Goal: Task Accomplishment & Management: Complete application form

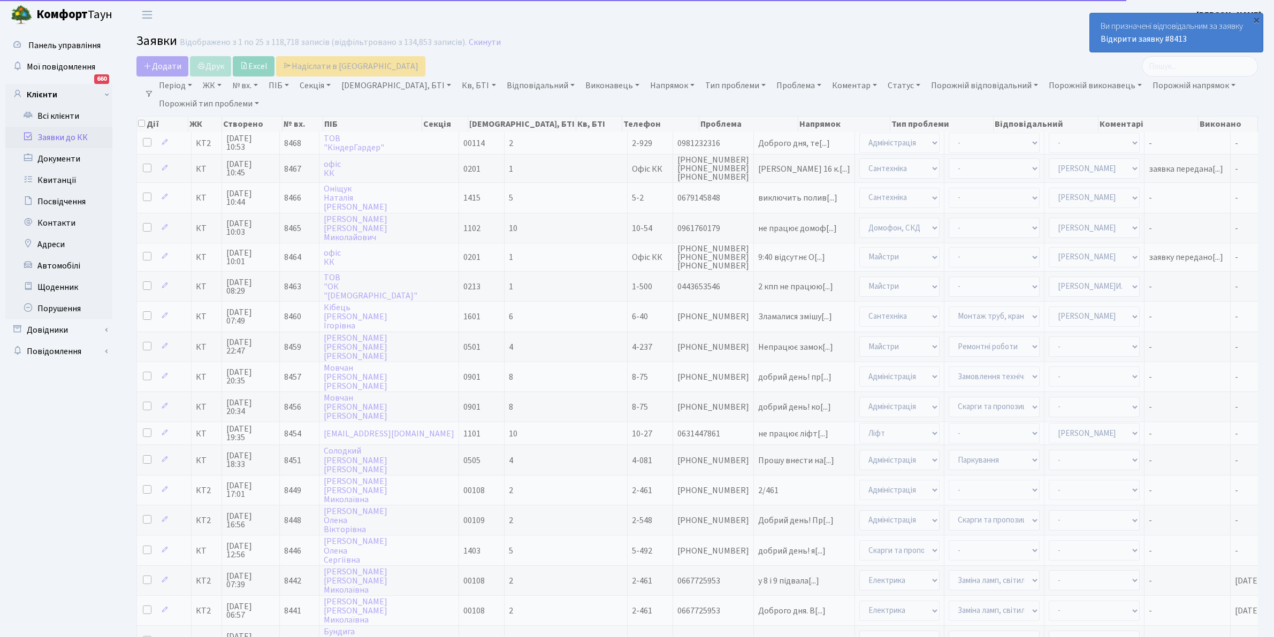
select select "25"
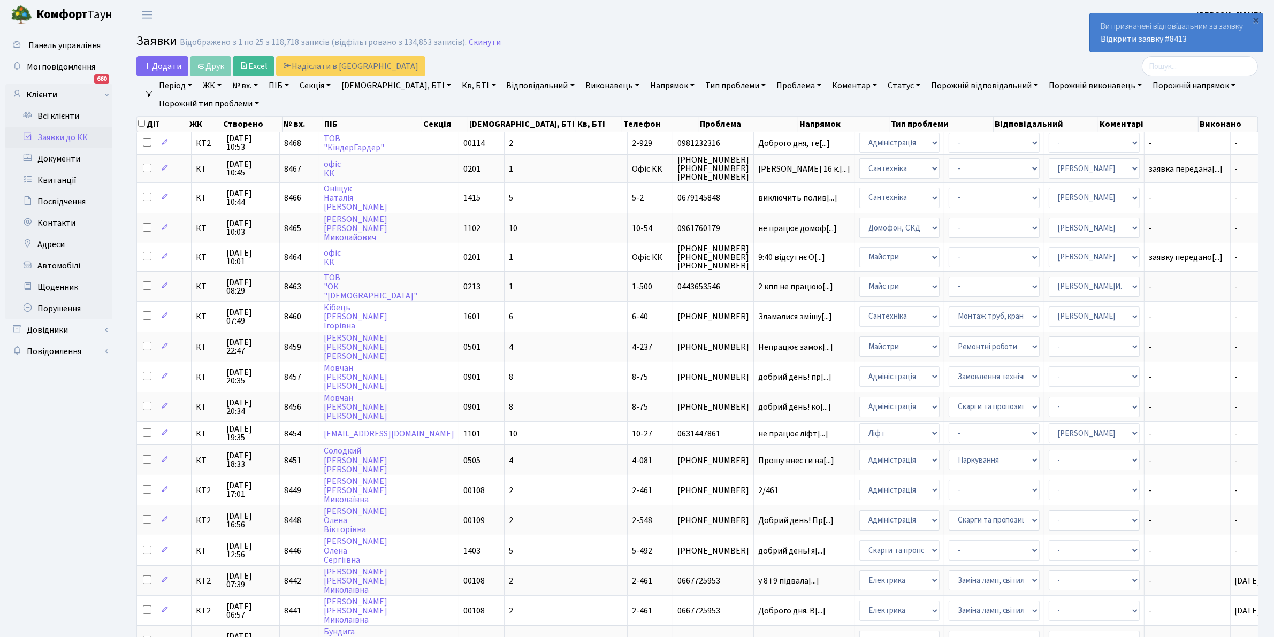
click at [506, 83] on link "Відповідальний" at bounding box center [540, 85] width 76 height 18
click at [520, 182] on li "[PERSON_NAME]" at bounding box center [568, 191] width 129 height 19
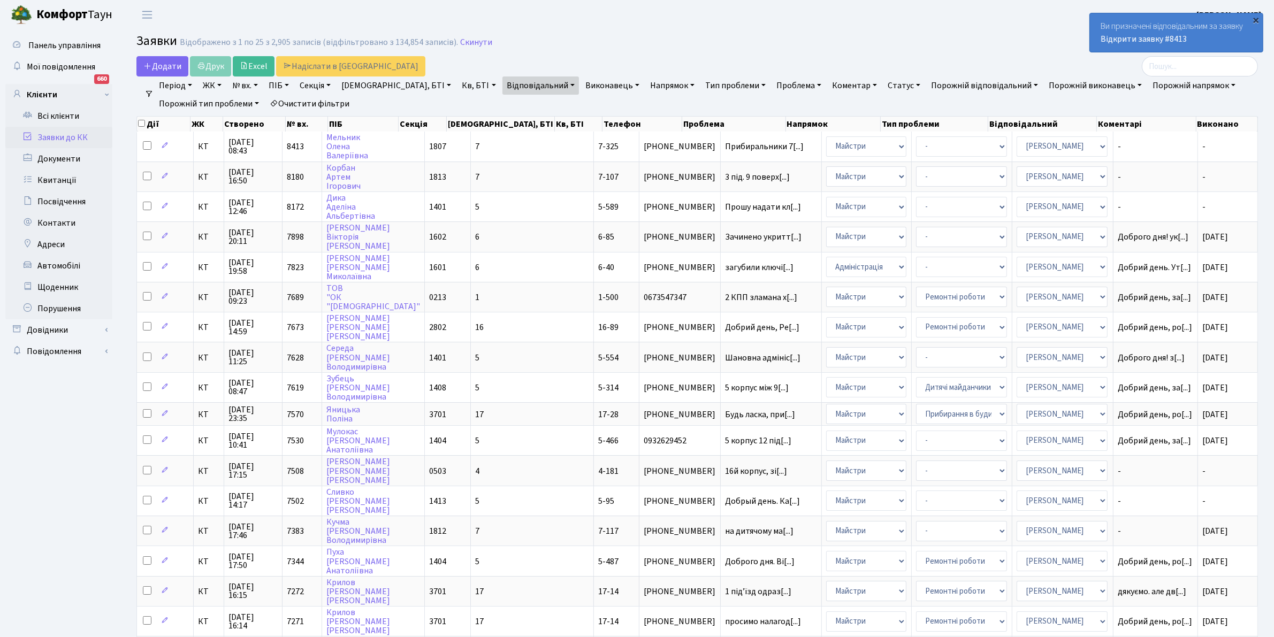
drag, startPoint x: 1253, startPoint y: 16, endPoint x: 1245, endPoint y: 17, distance: 8.6
click at [1253, 16] on div "×" at bounding box center [1256, 19] width 11 height 11
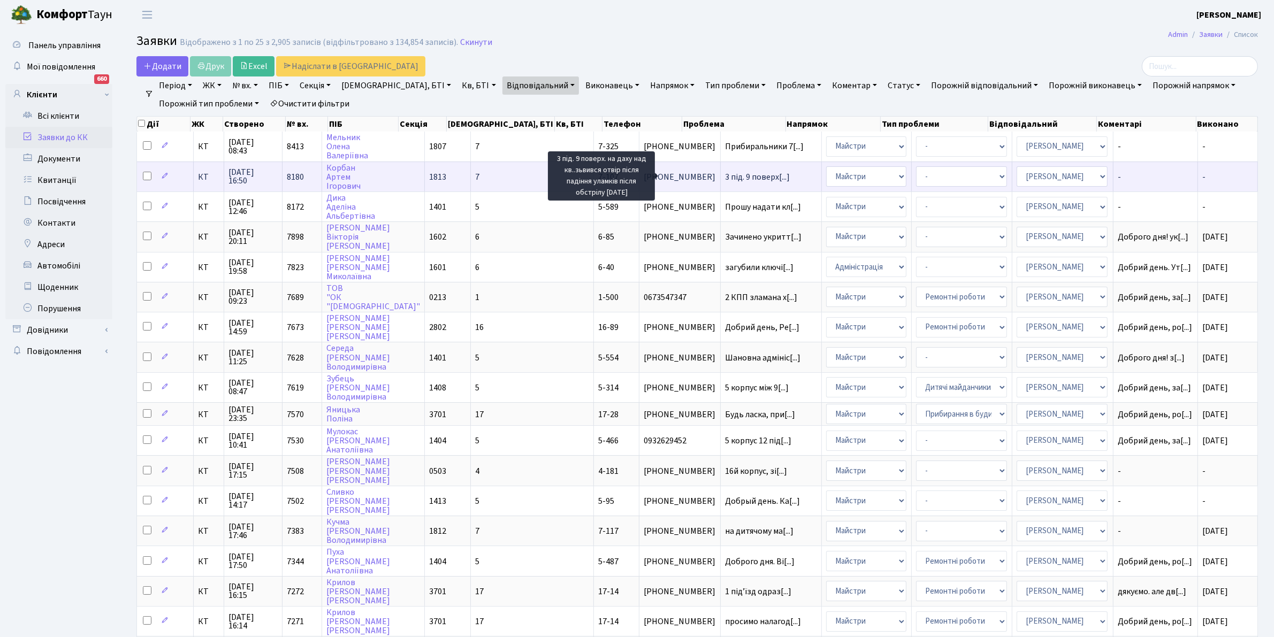
click at [725, 172] on span "3 під. 9 поверх[...]" at bounding box center [757, 177] width 65 height 12
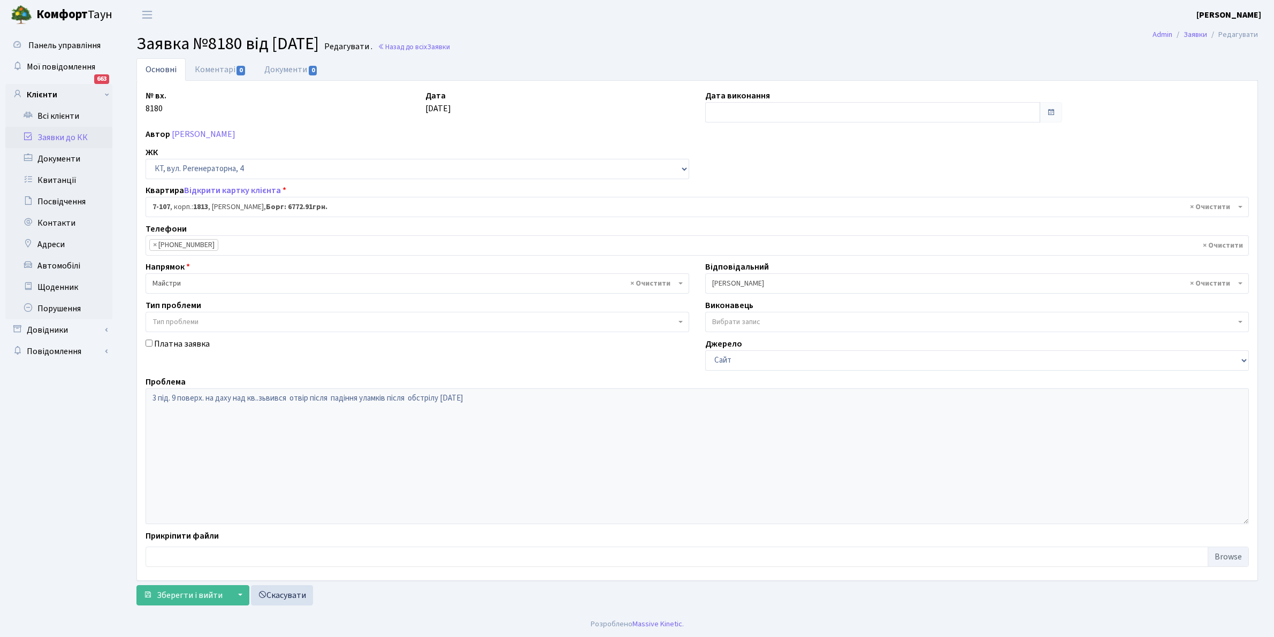
select select "5108"
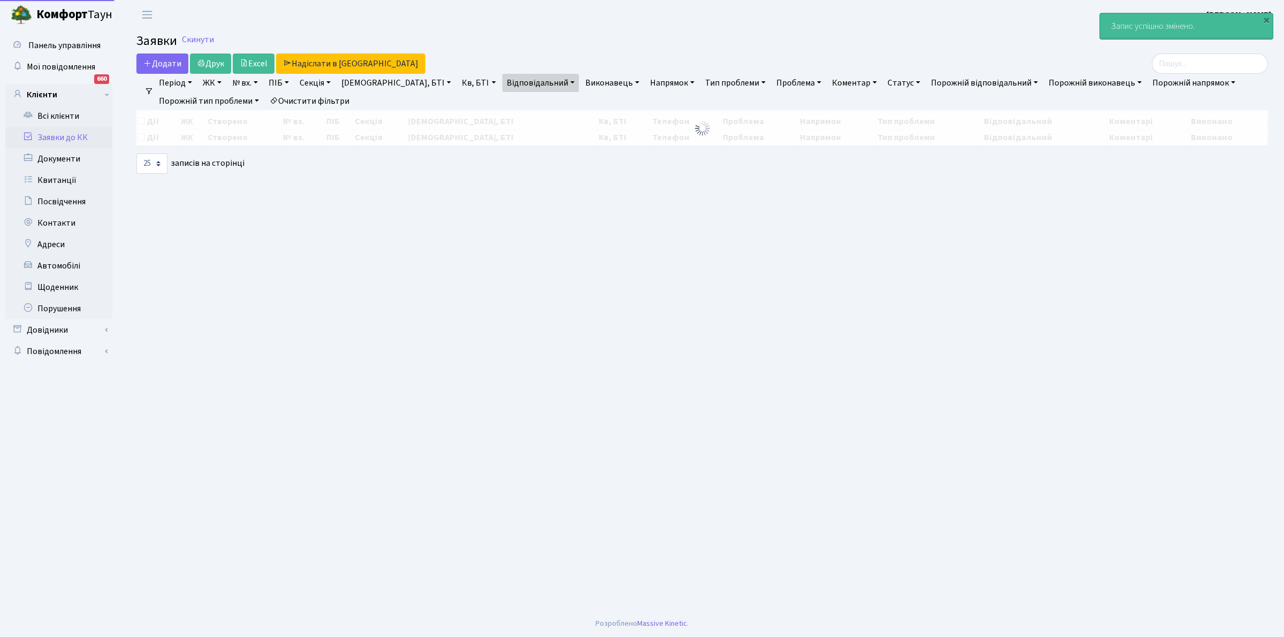
select select "25"
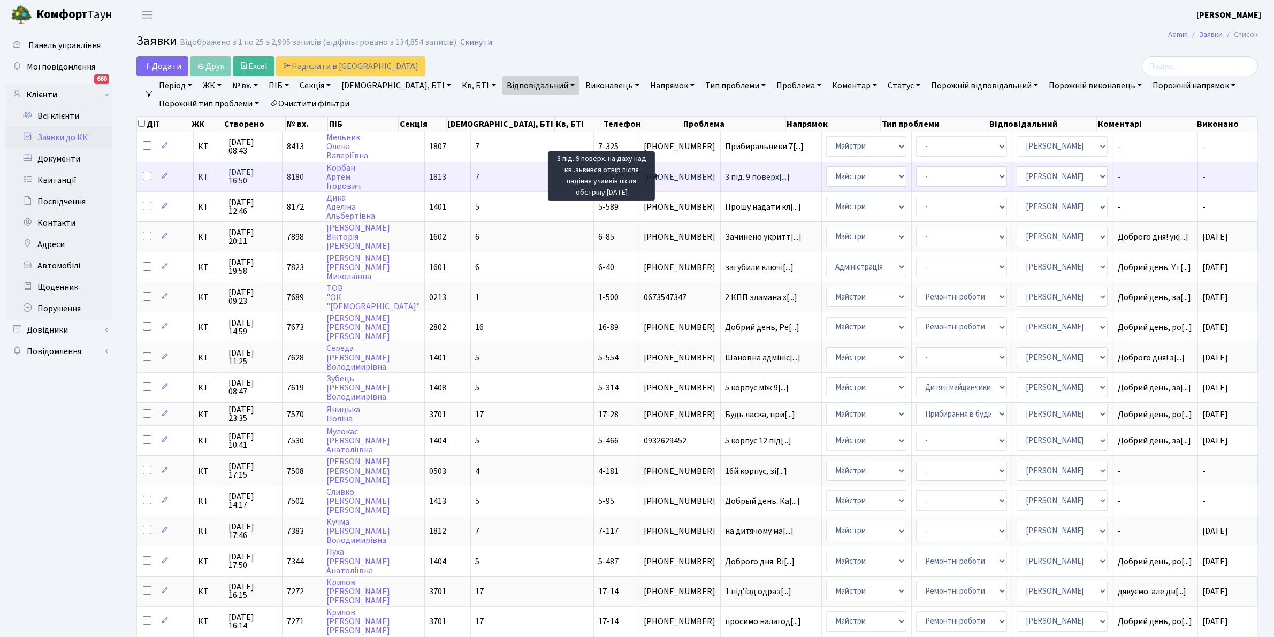
click at [725, 174] on span "3 під. 9 поверх[...]" at bounding box center [757, 177] width 65 height 12
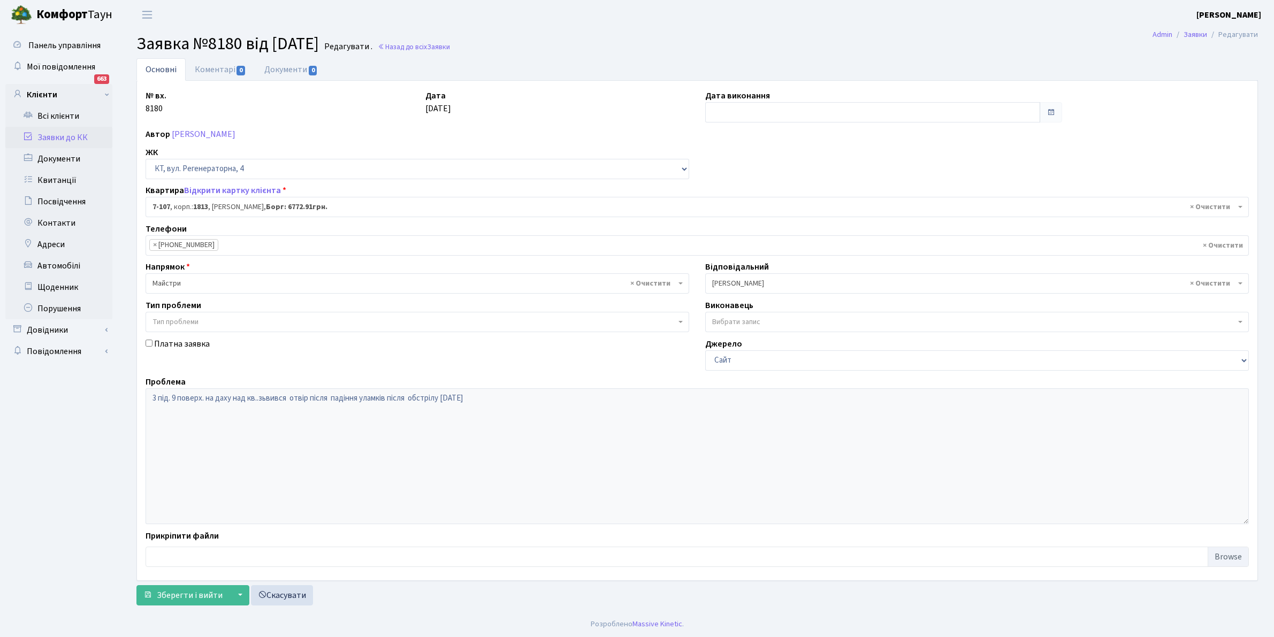
select select "5108"
click at [214, 66] on link "Коментарі 0" at bounding box center [221, 69] width 70 height 22
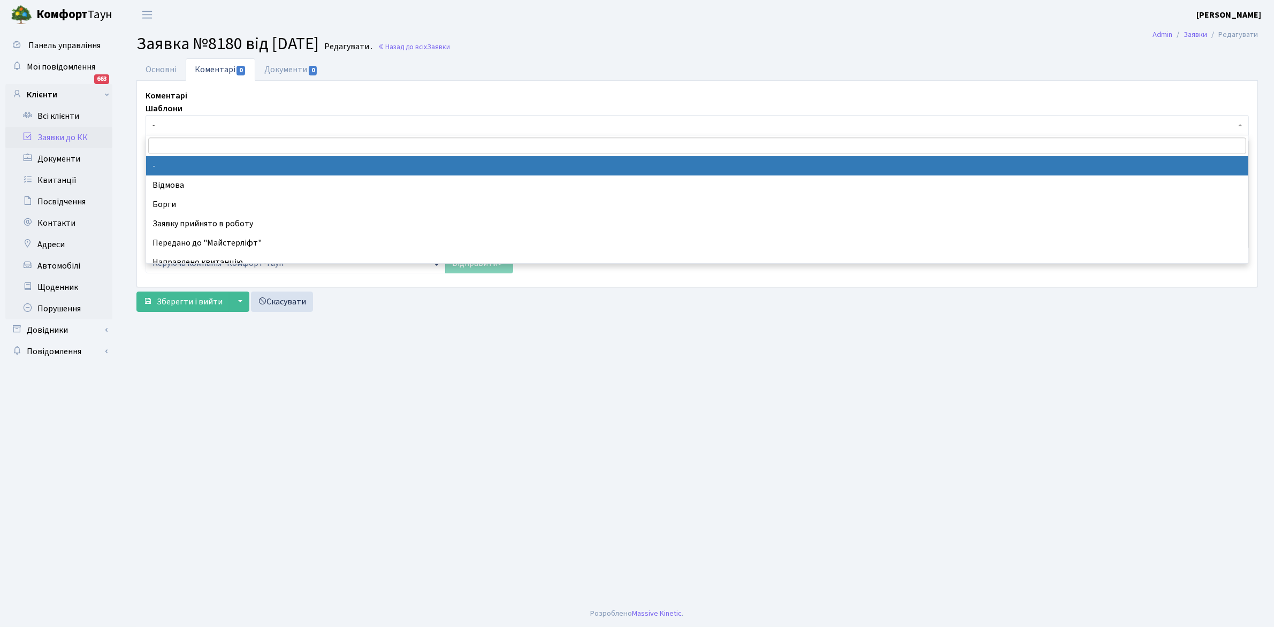
click at [158, 121] on span "-" at bounding box center [693, 125] width 1083 height 11
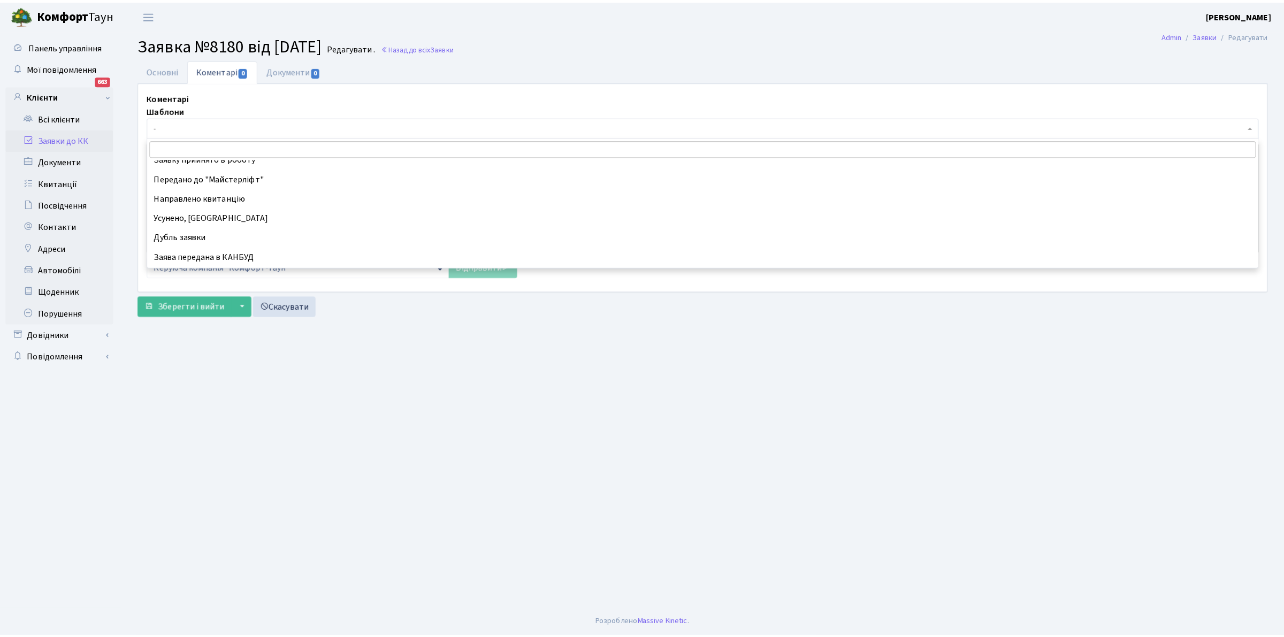
scroll to position [81, 0]
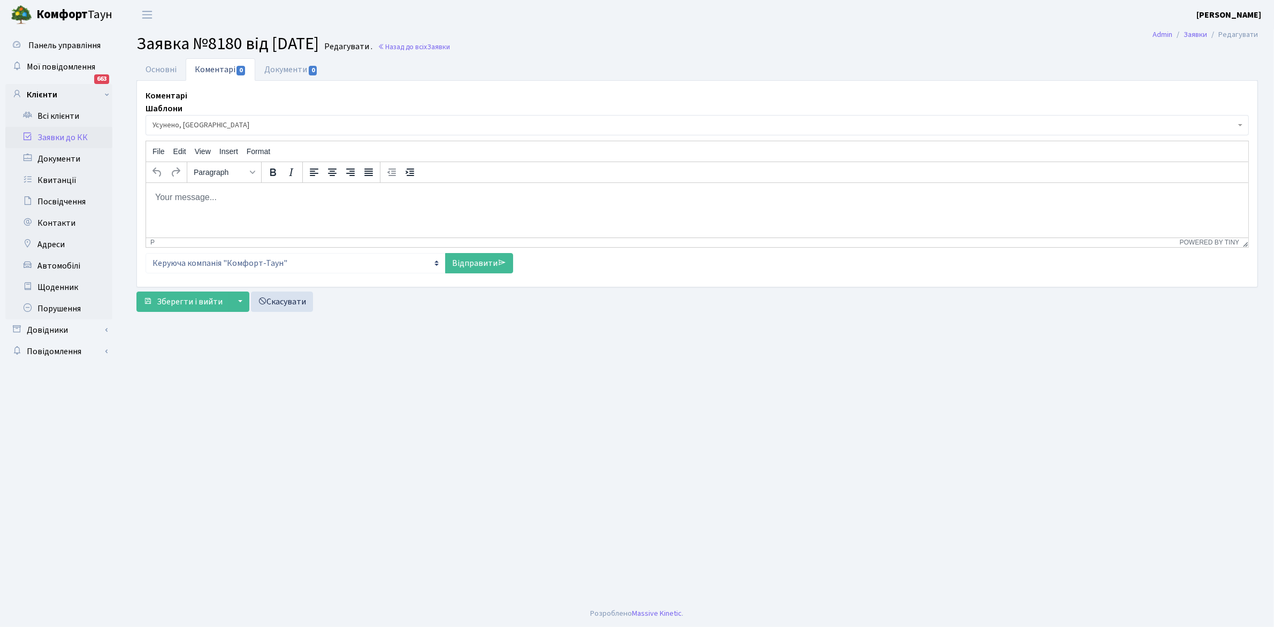
select select "15"
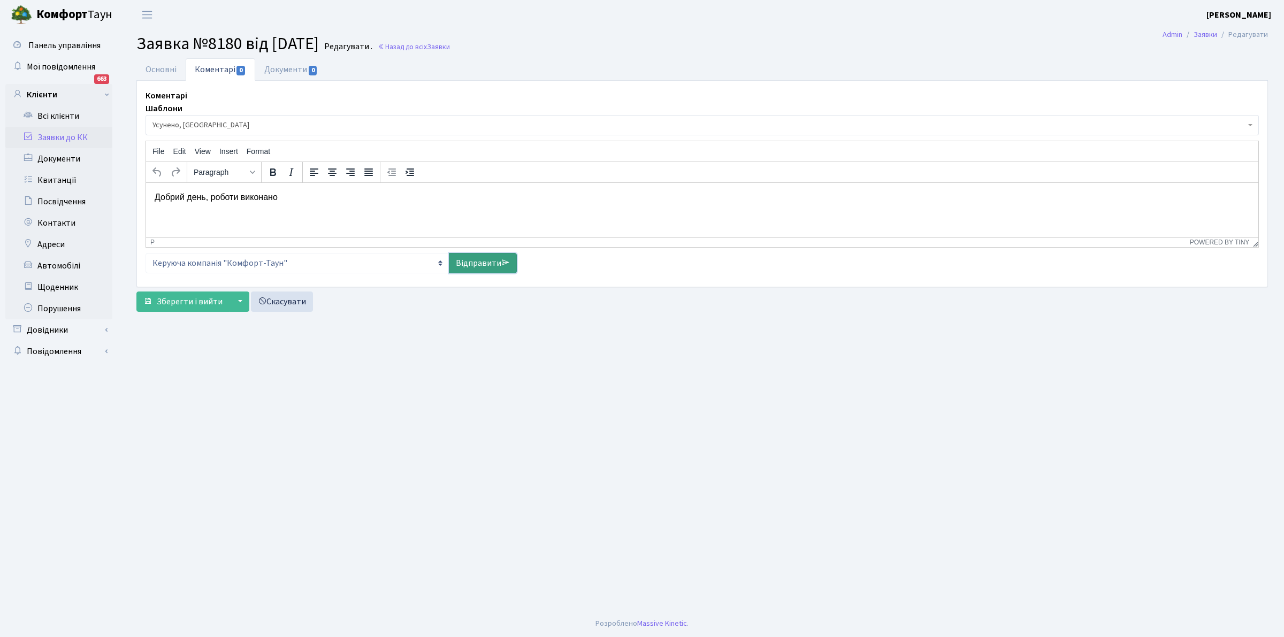
click at [485, 265] on link "Відправити" at bounding box center [483, 263] width 68 height 20
select select
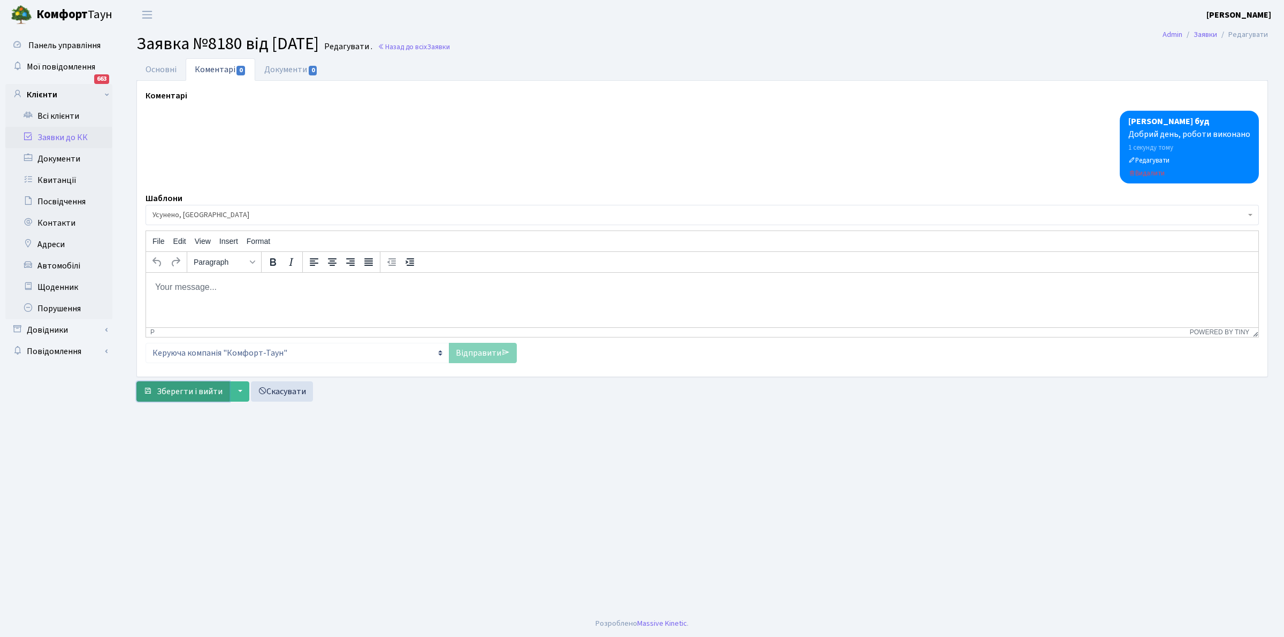
click at [196, 396] on span "Зберегти і вийти" at bounding box center [190, 392] width 66 height 12
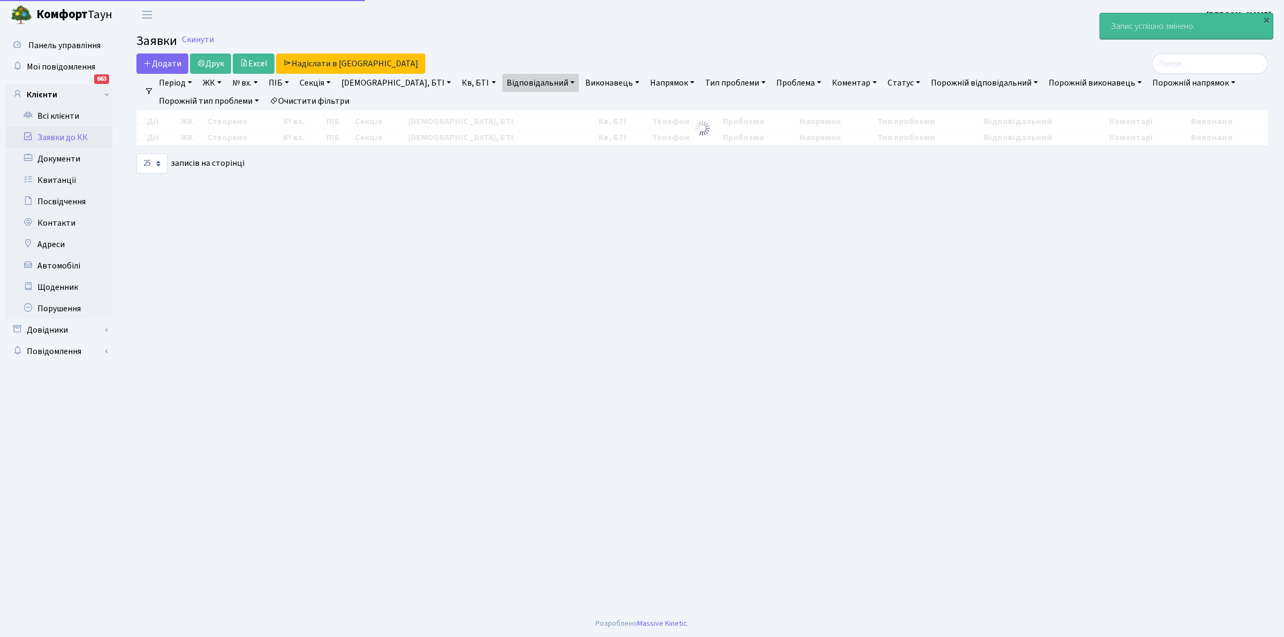
select select "25"
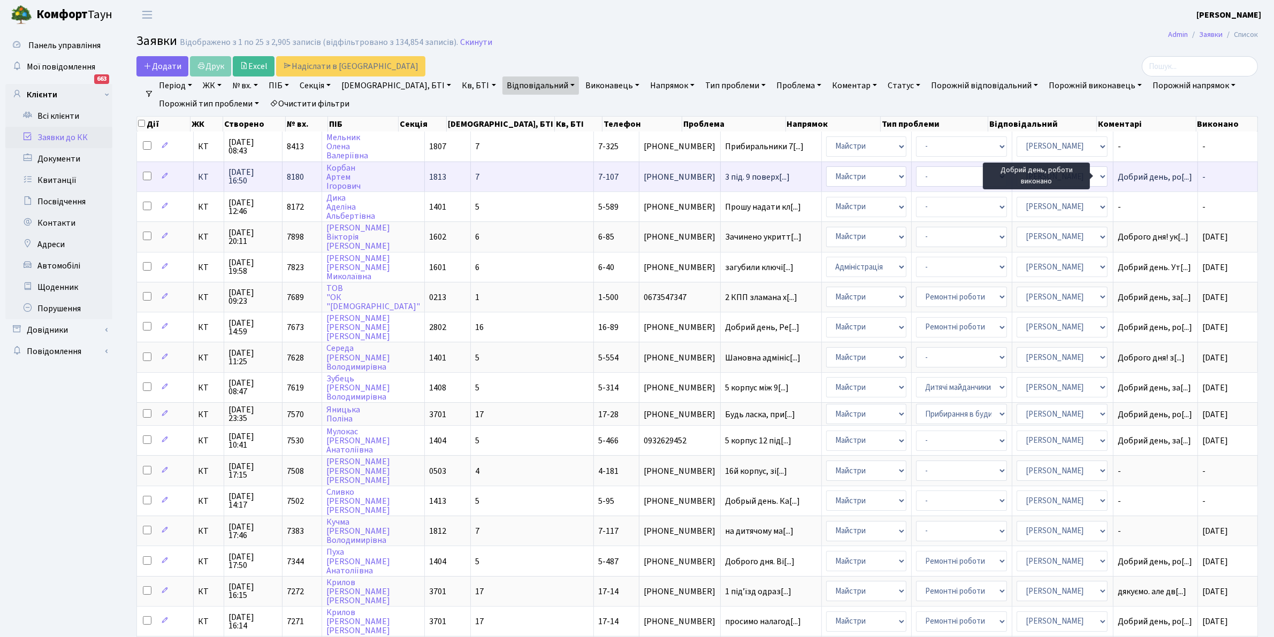
click at [1117, 172] on span "Добрий день, ро[...]" at bounding box center [1154, 177] width 74 height 12
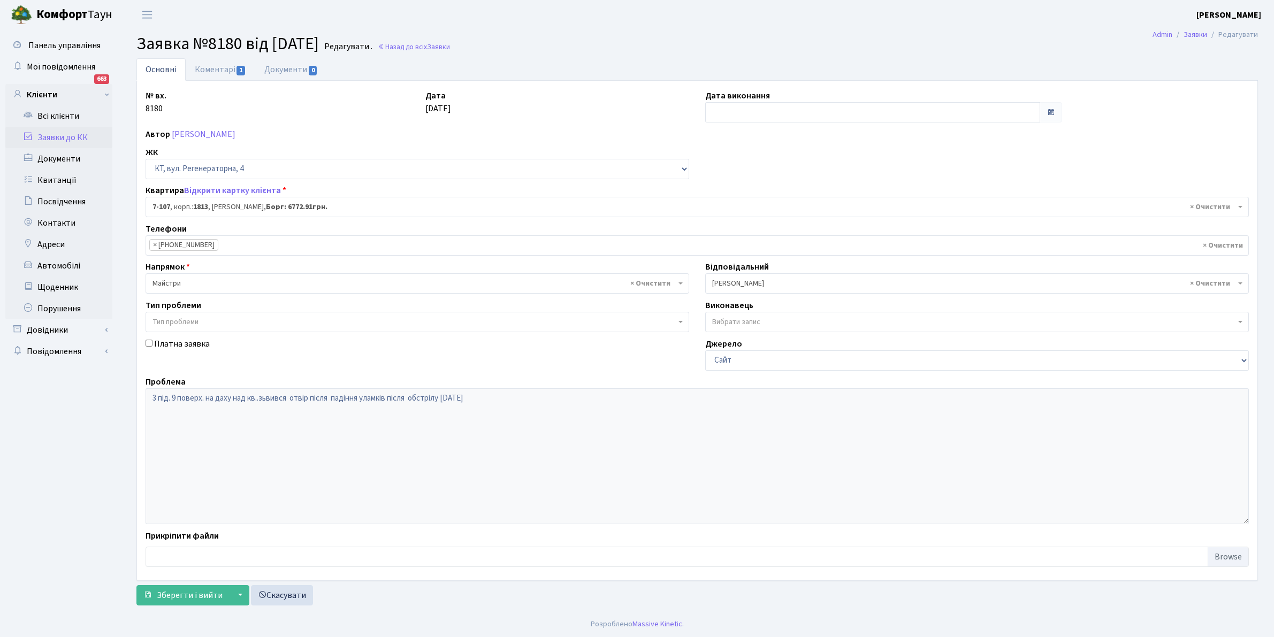
select select "5108"
click at [725, 109] on input "text" at bounding box center [872, 112] width 335 height 20
click at [777, 226] on td "26" at bounding box center [780, 231] width 16 height 16
type input "[DATE]"
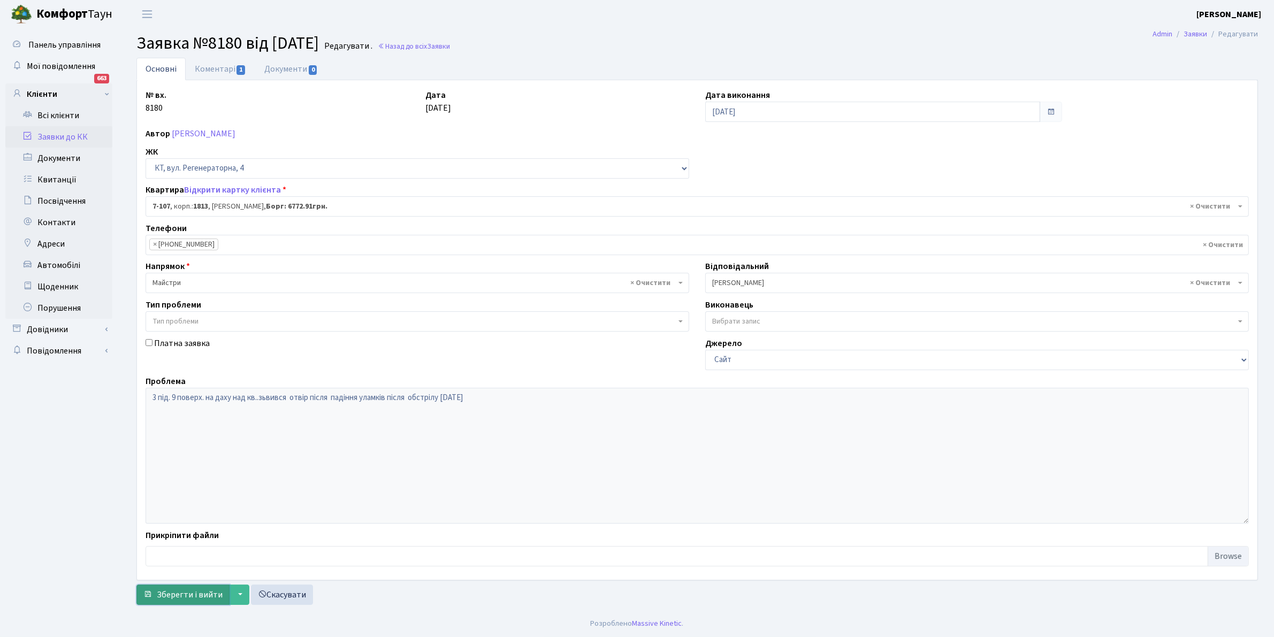
click at [190, 589] on span "Зберегти і вийти" at bounding box center [190, 595] width 66 height 12
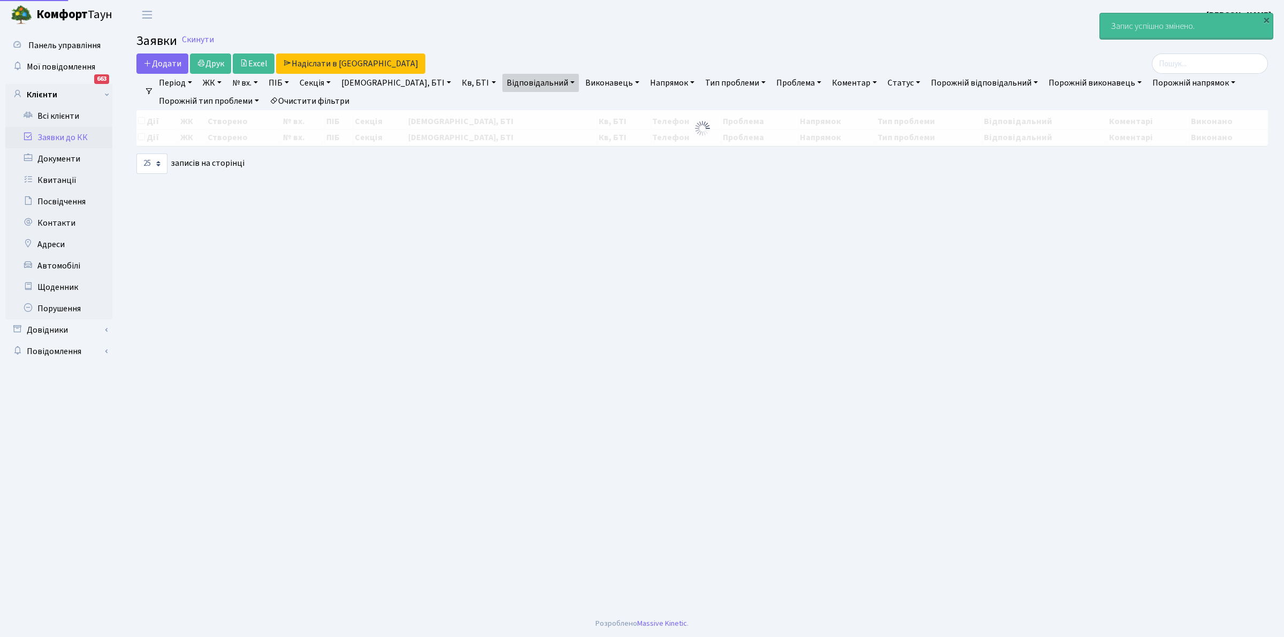
select select "25"
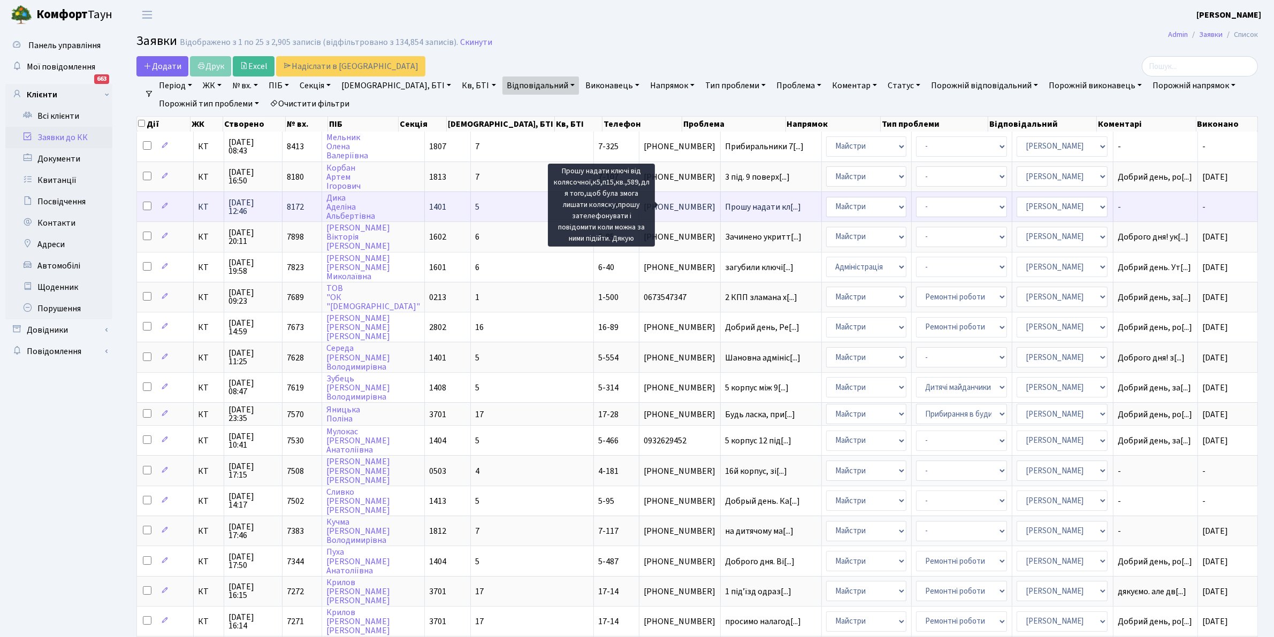
click at [725, 202] on span "Прошу надати кл[...]" at bounding box center [763, 207] width 76 height 12
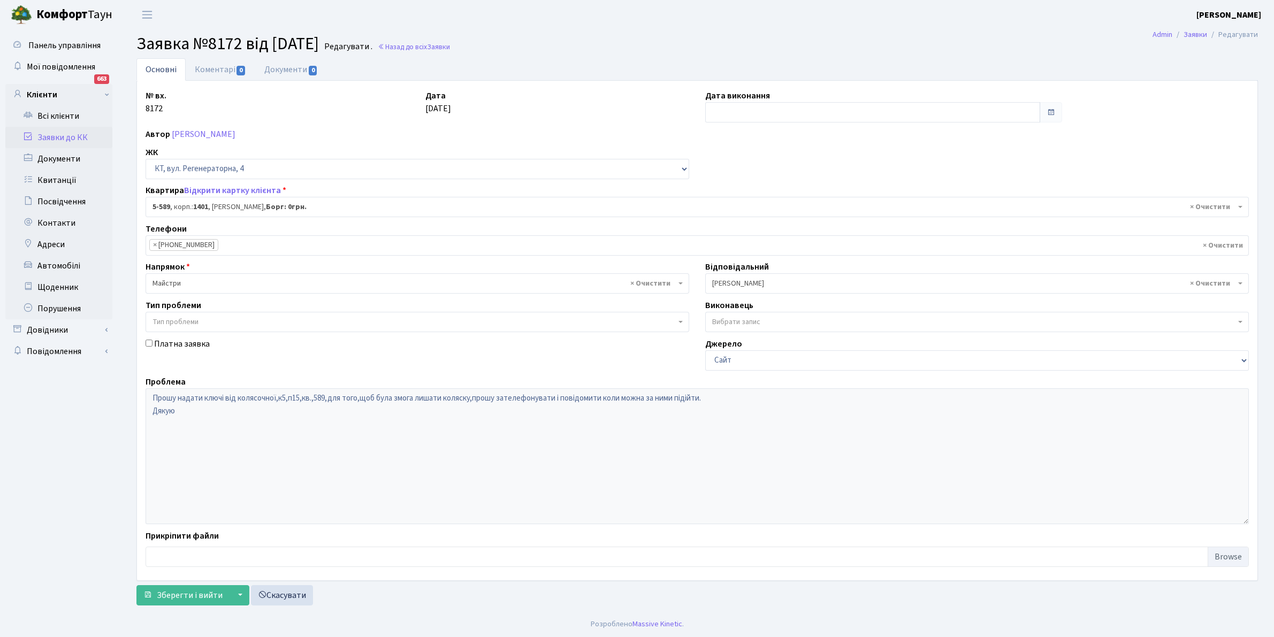
select select "1983"
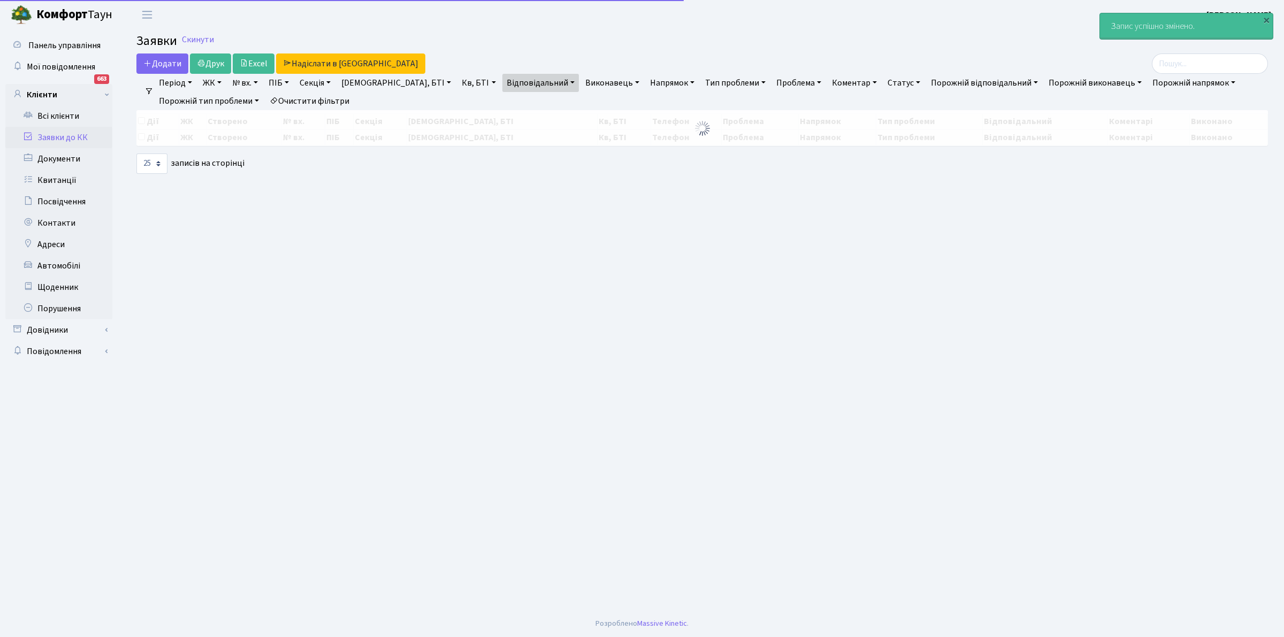
select select "25"
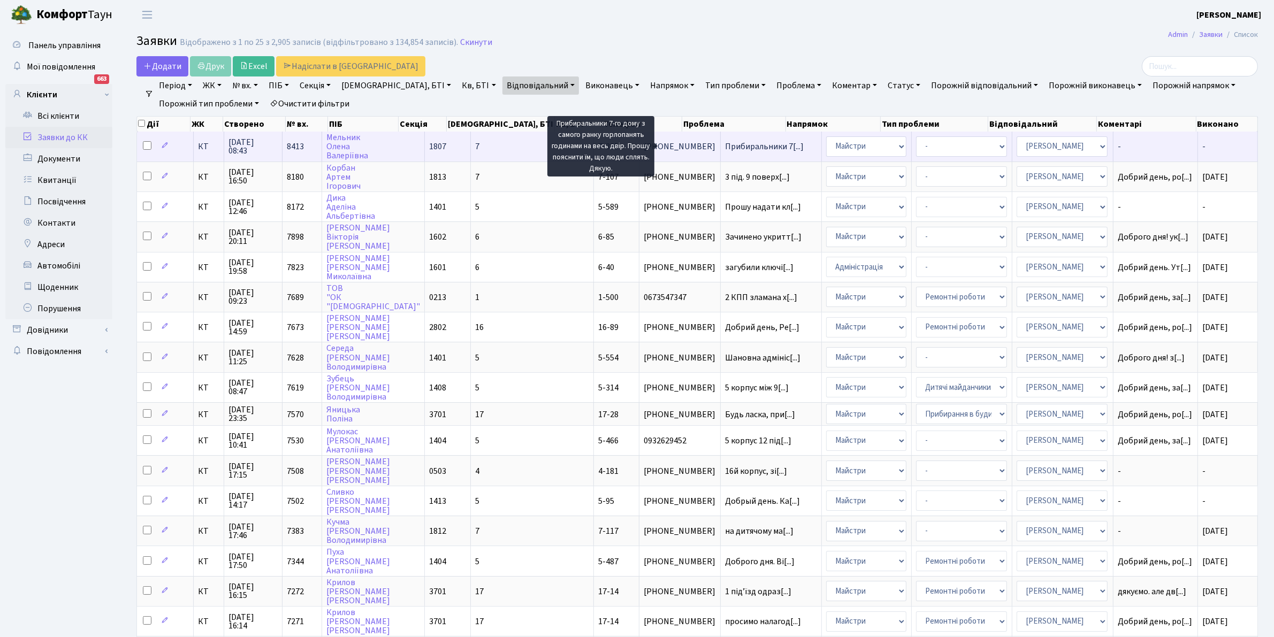
click at [725, 142] on span "Прибиральники 7[...]" at bounding box center [764, 147] width 79 height 12
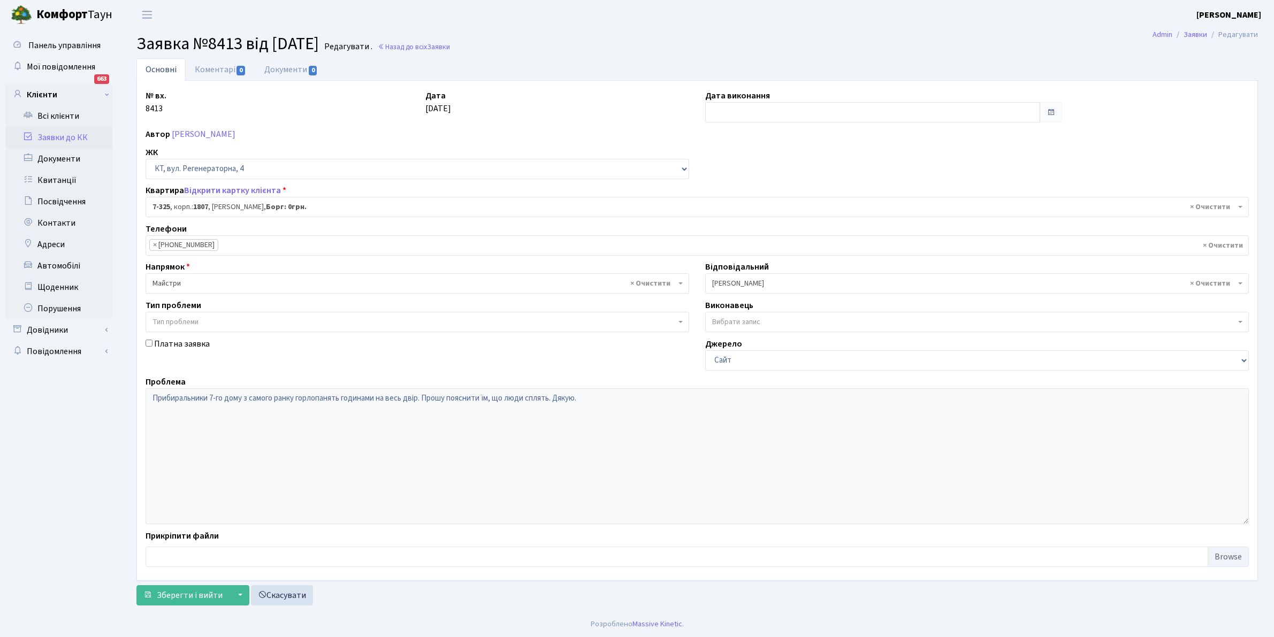
select select "4845"
click at [217, 68] on link "Коментарі 0" at bounding box center [221, 69] width 70 height 22
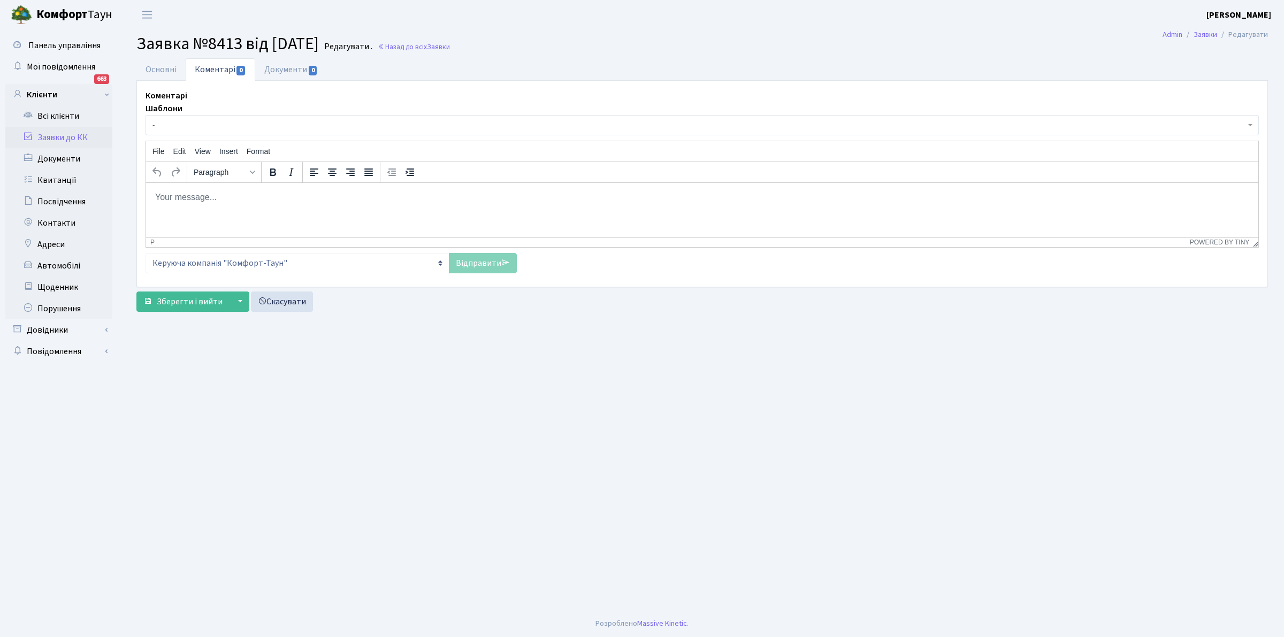
click at [198, 121] on span "-" at bounding box center [698, 125] width 1093 height 11
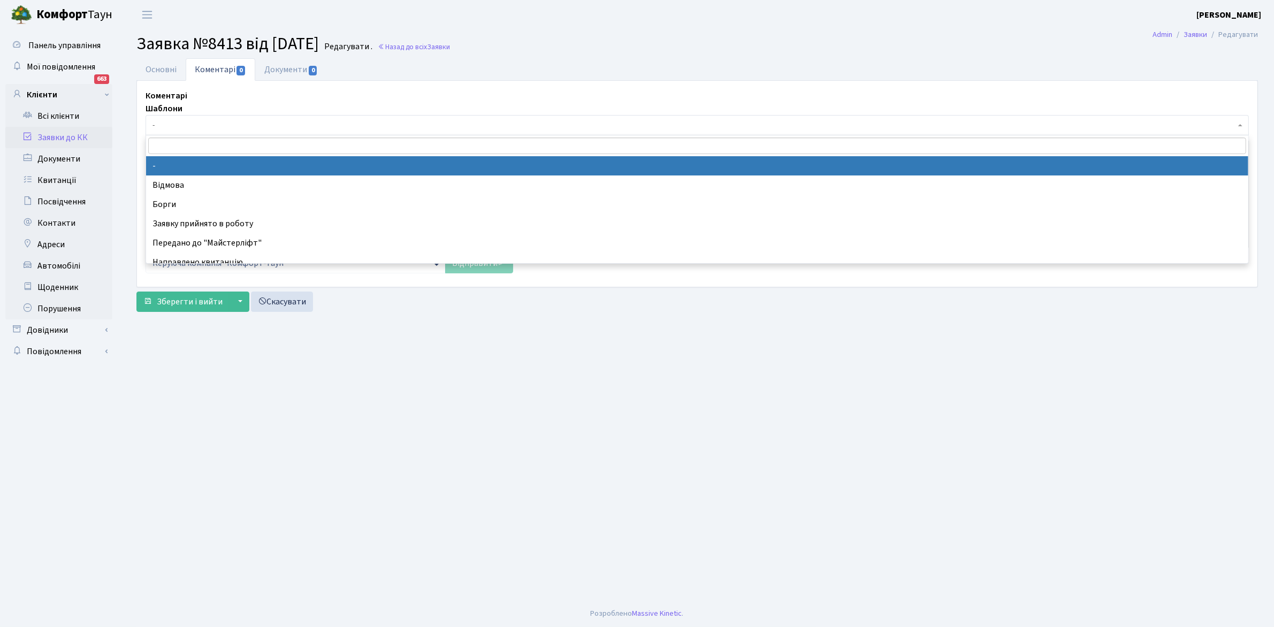
click at [195, 144] on input "search" at bounding box center [697, 145] width 1098 height 17
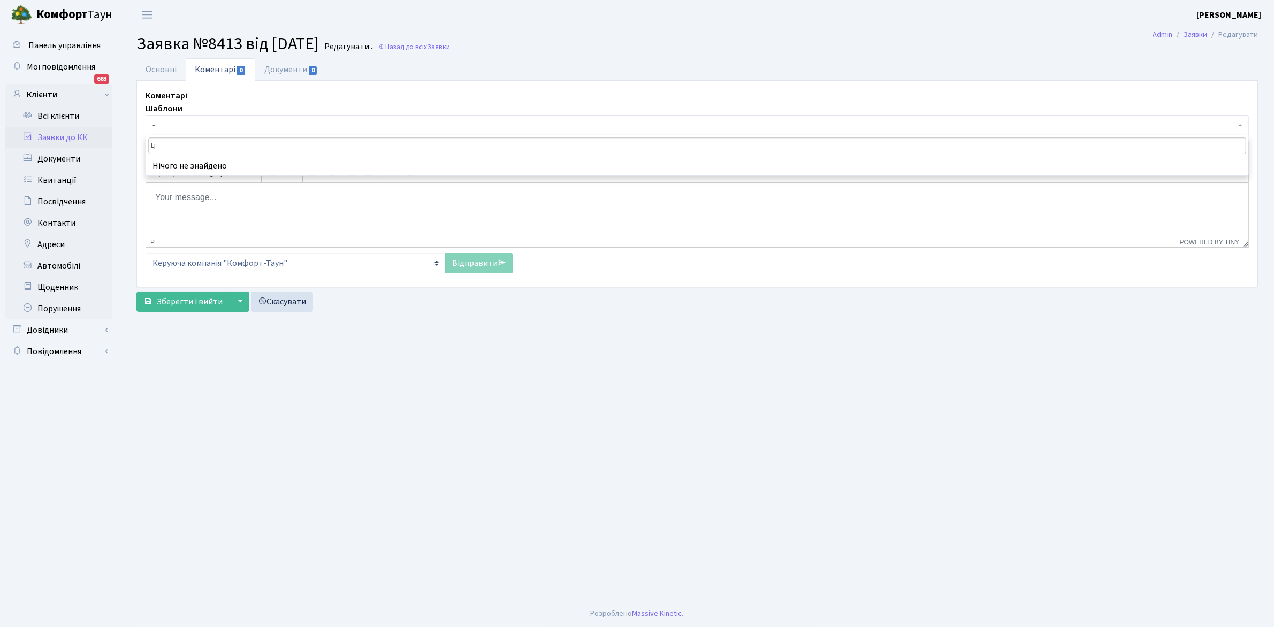
type input "L"
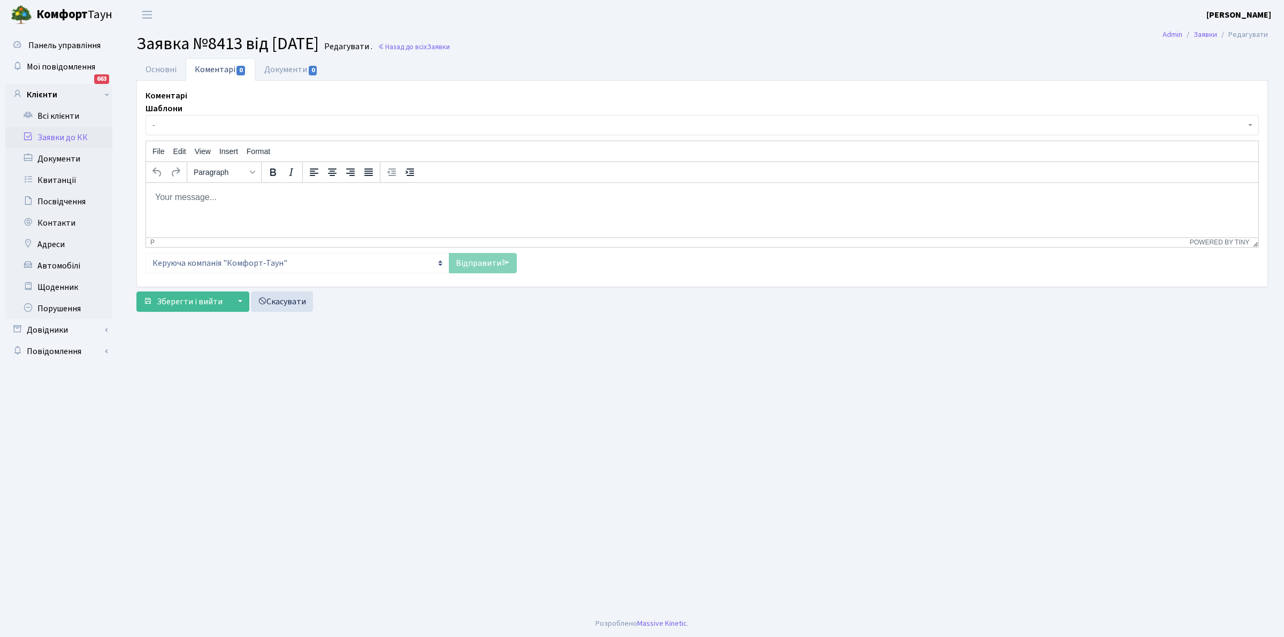
click at [174, 123] on span "-" at bounding box center [698, 125] width 1093 height 11
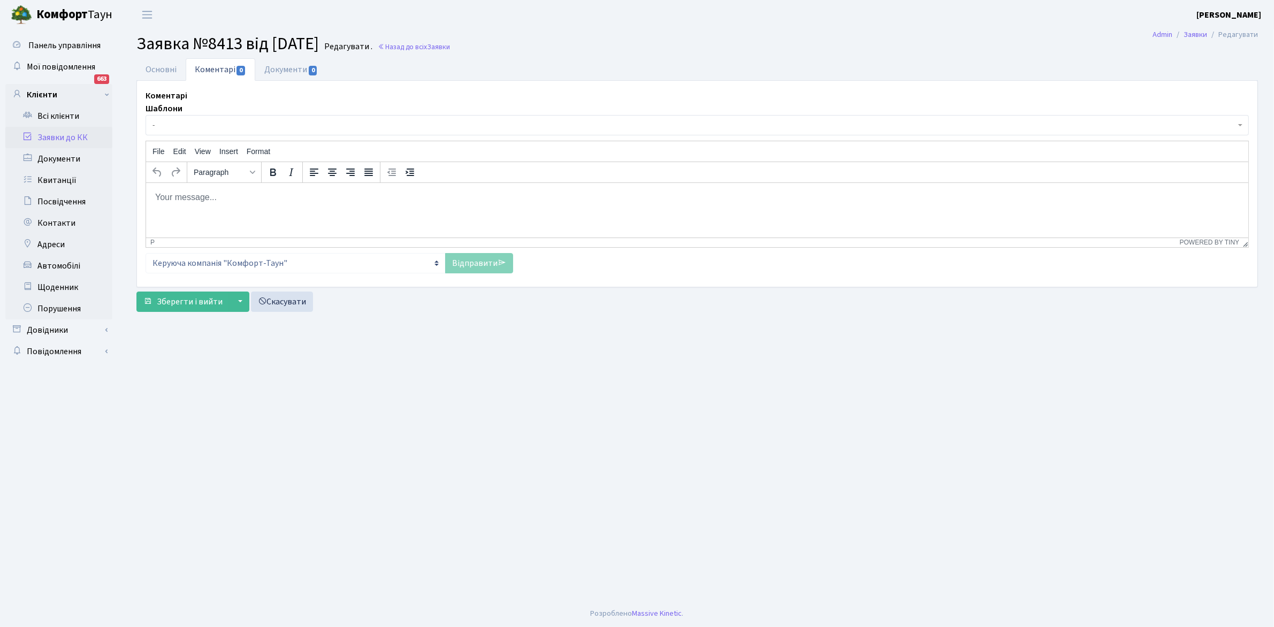
click at [159, 117] on span "-" at bounding box center [696, 125] width 1103 height 20
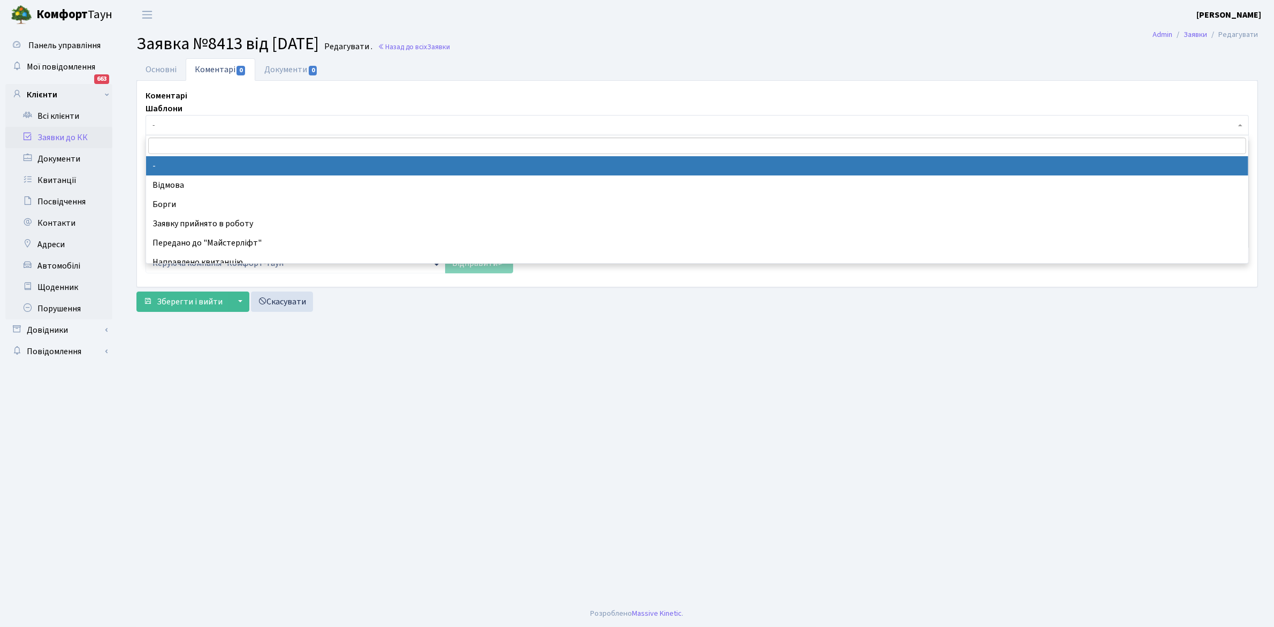
click at [171, 143] on input "search" at bounding box center [697, 145] width 1098 height 17
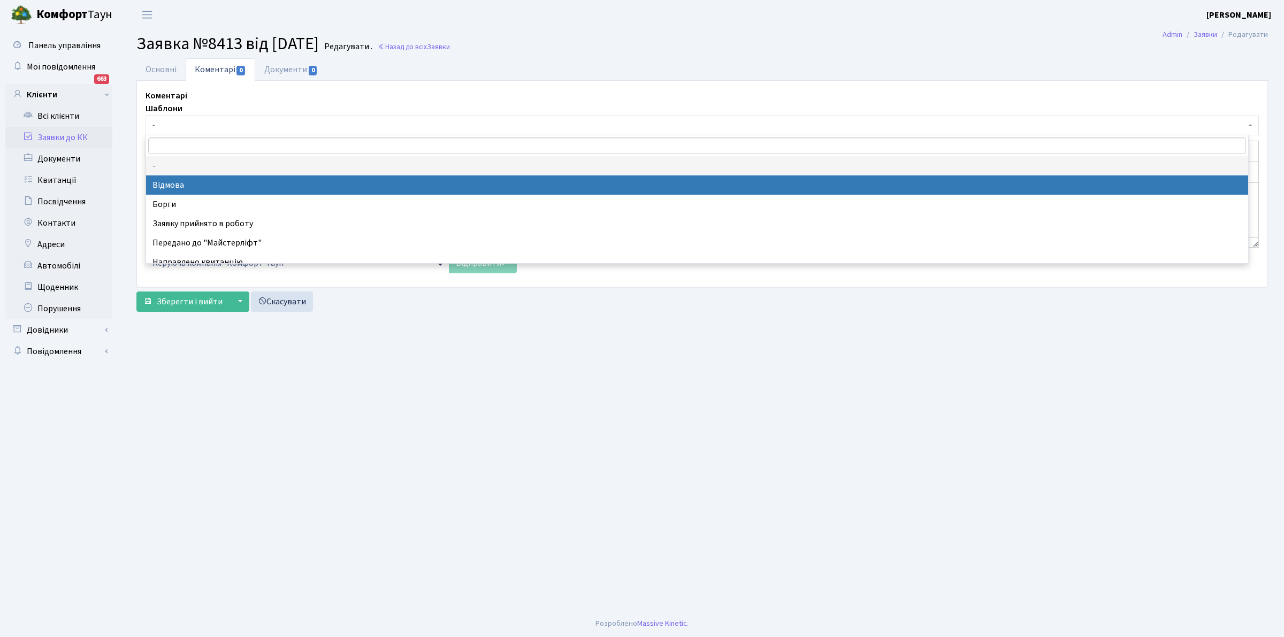
click at [175, 125] on span "-" at bounding box center [698, 125] width 1093 height 11
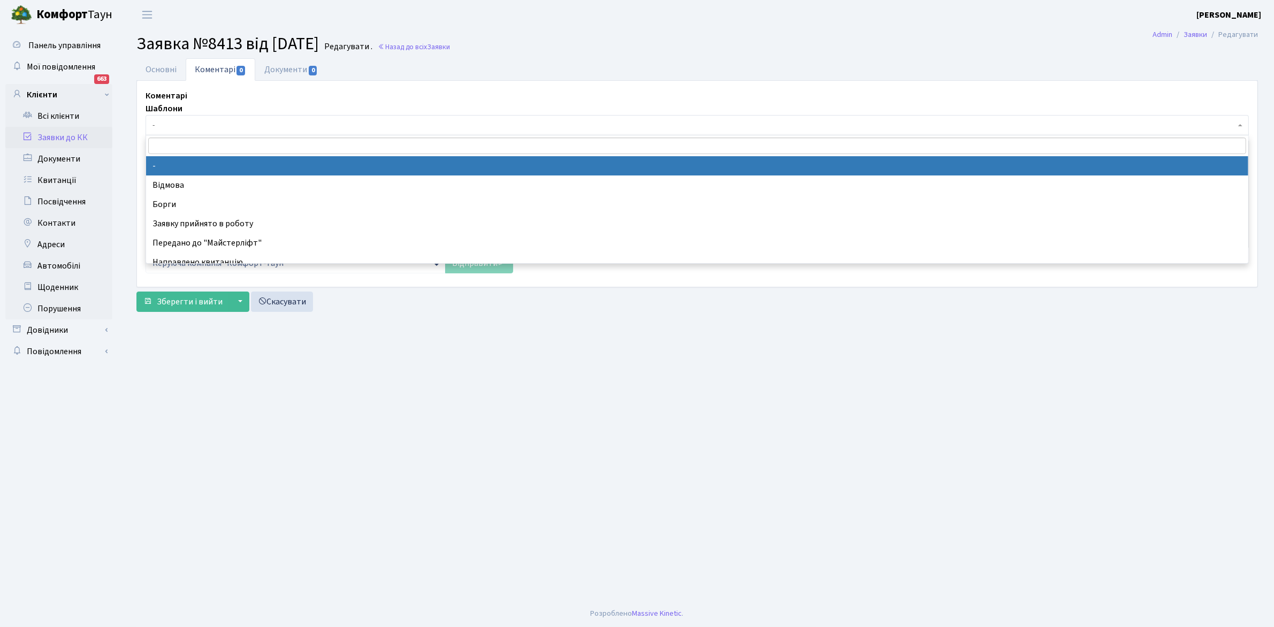
click at [164, 118] on span "-" at bounding box center [696, 125] width 1103 height 20
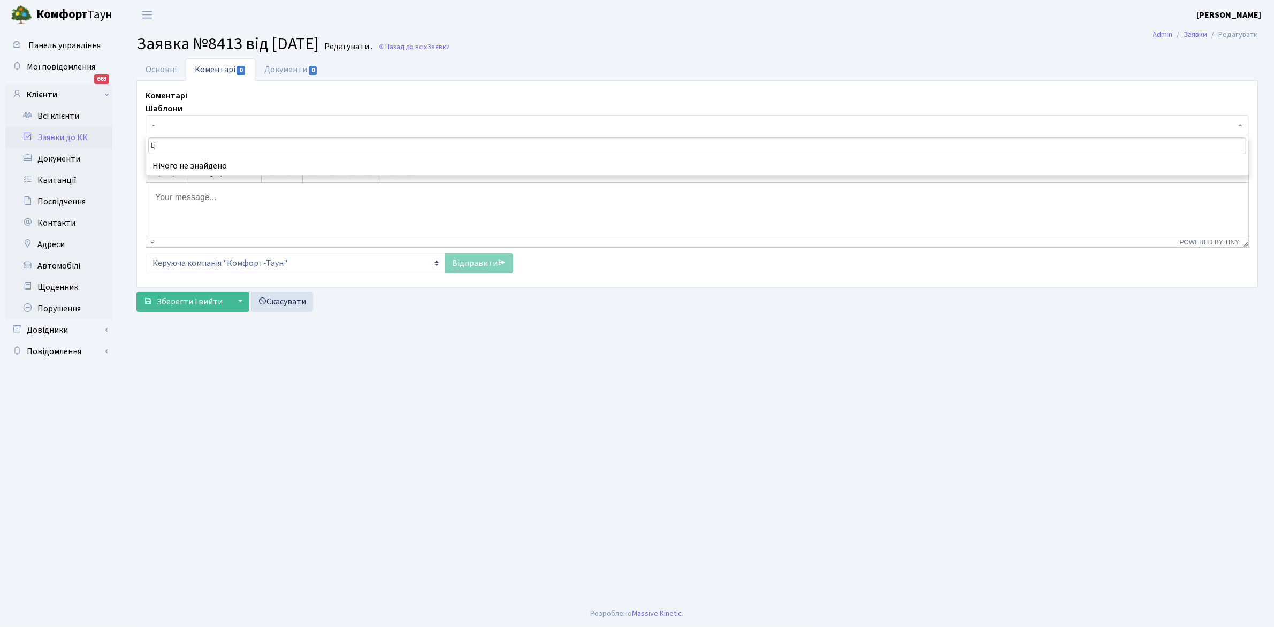
type input "L"
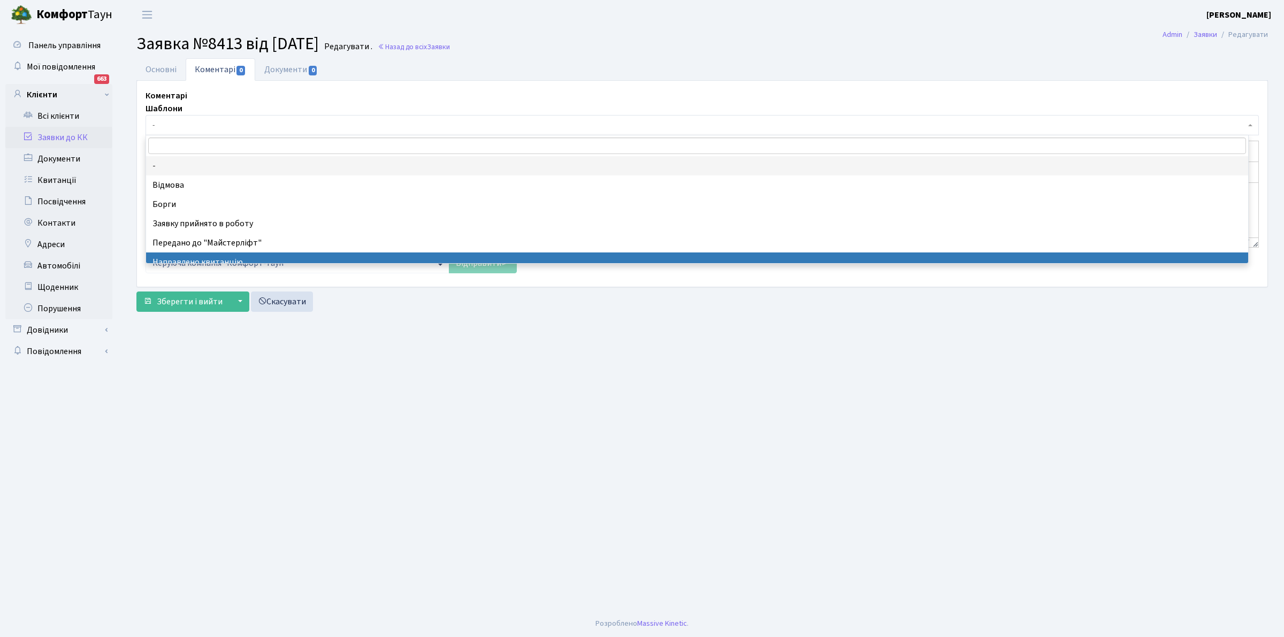
drag, startPoint x: 212, startPoint y: 429, endPoint x: 186, endPoint y: 380, distance: 55.3
click at [212, 427] on main "Admin Заявки Редагувати Заявка №8413 від [DATE] Редагувати . Назад до всіх Заяв…" at bounding box center [701, 319] width 1163 height 581
